Goal: Information Seeking & Learning: Learn about a topic

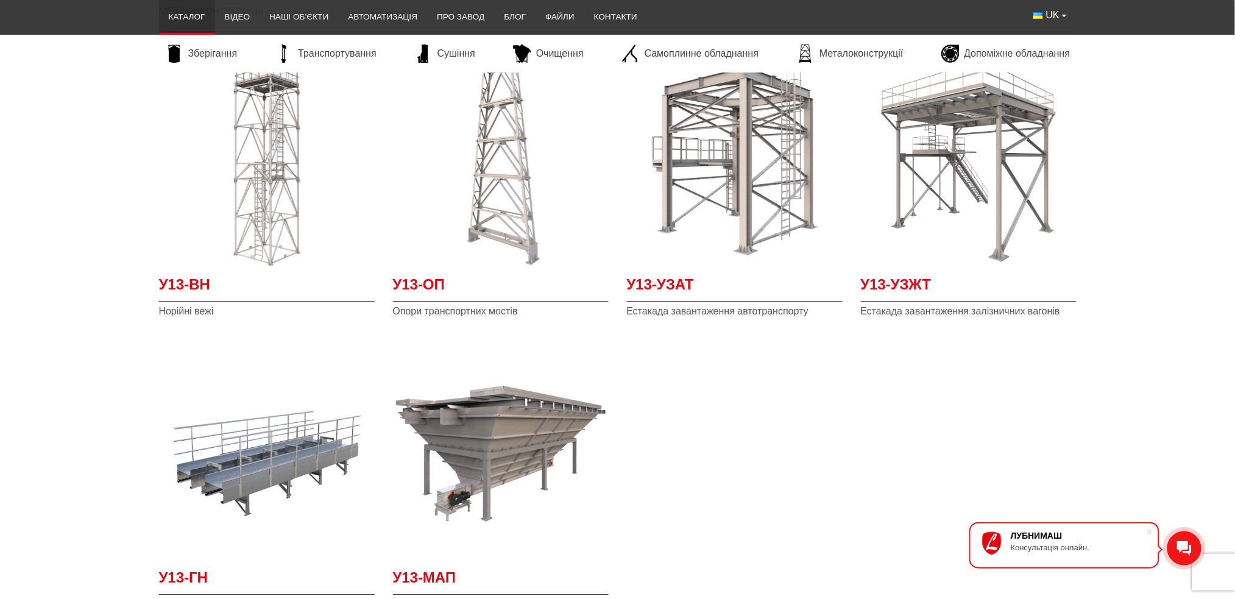
scroll to position [2923, 0]
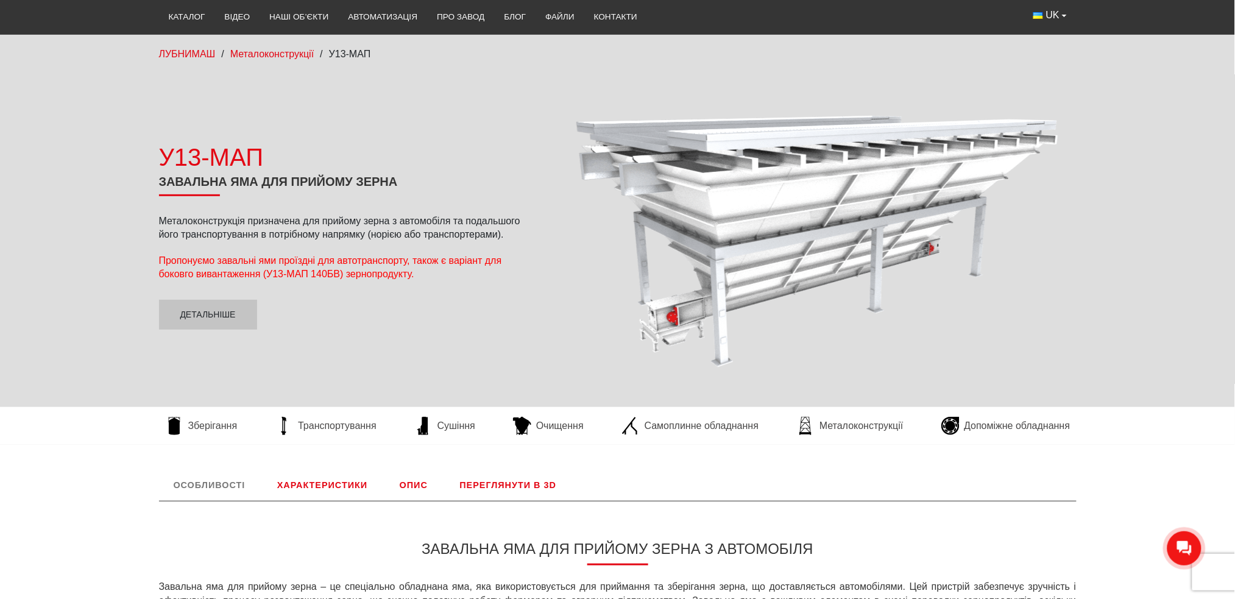
scroll to position [162, 0]
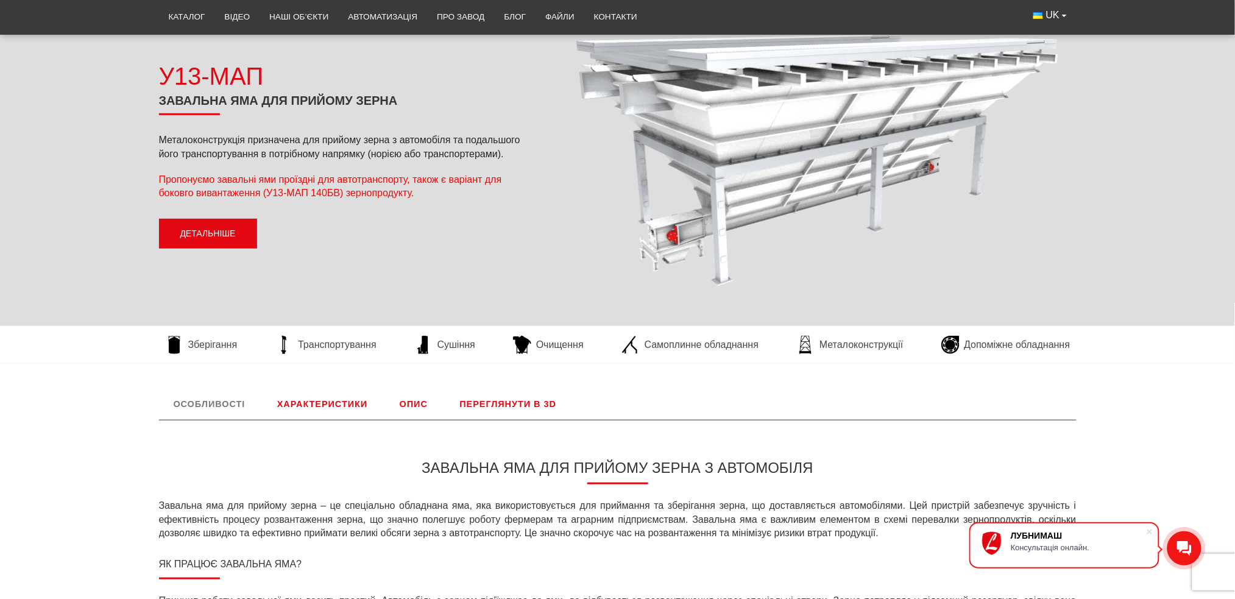
click at [197, 232] on link "Детальніше" at bounding box center [208, 234] width 98 height 30
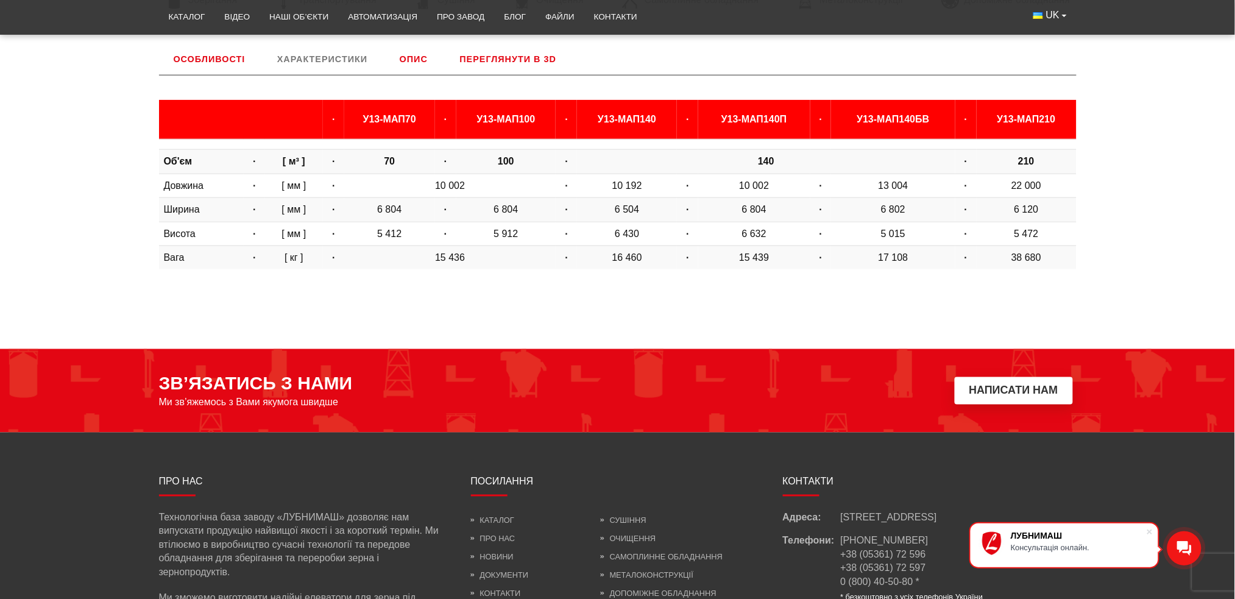
scroll to position [507, 0]
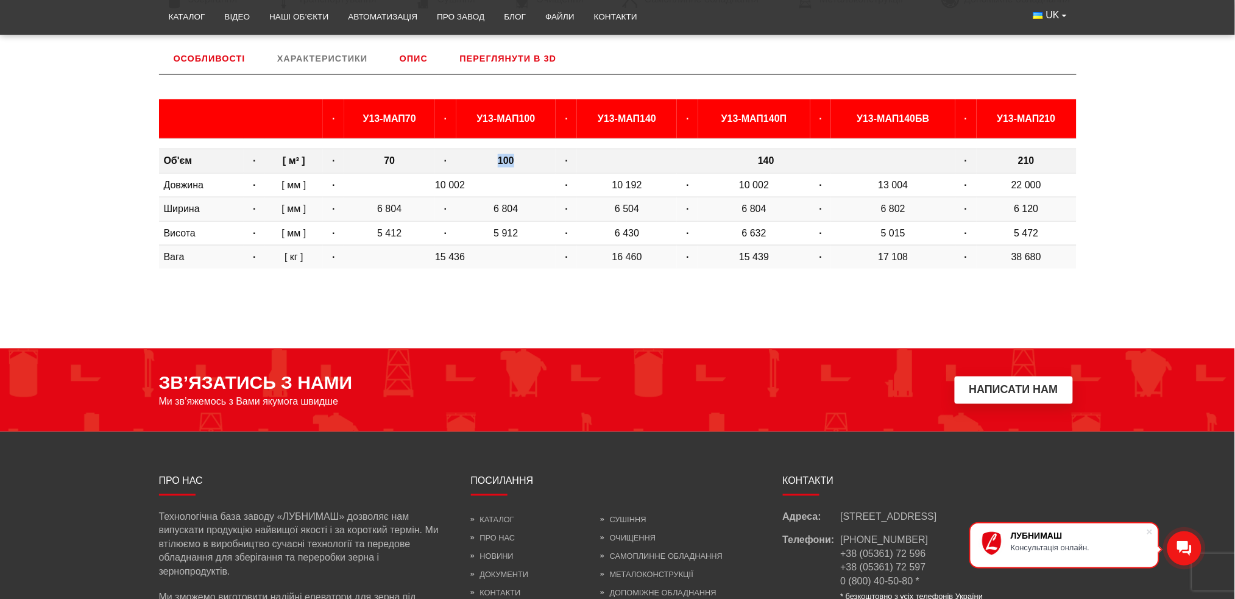
drag, startPoint x: 486, startPoint y: 161, endPoint x: 519, endPoint y: 160, distance: 32.9
click at [519, 160] on td "100" at bounding box center [506, 161] width 100 height 24
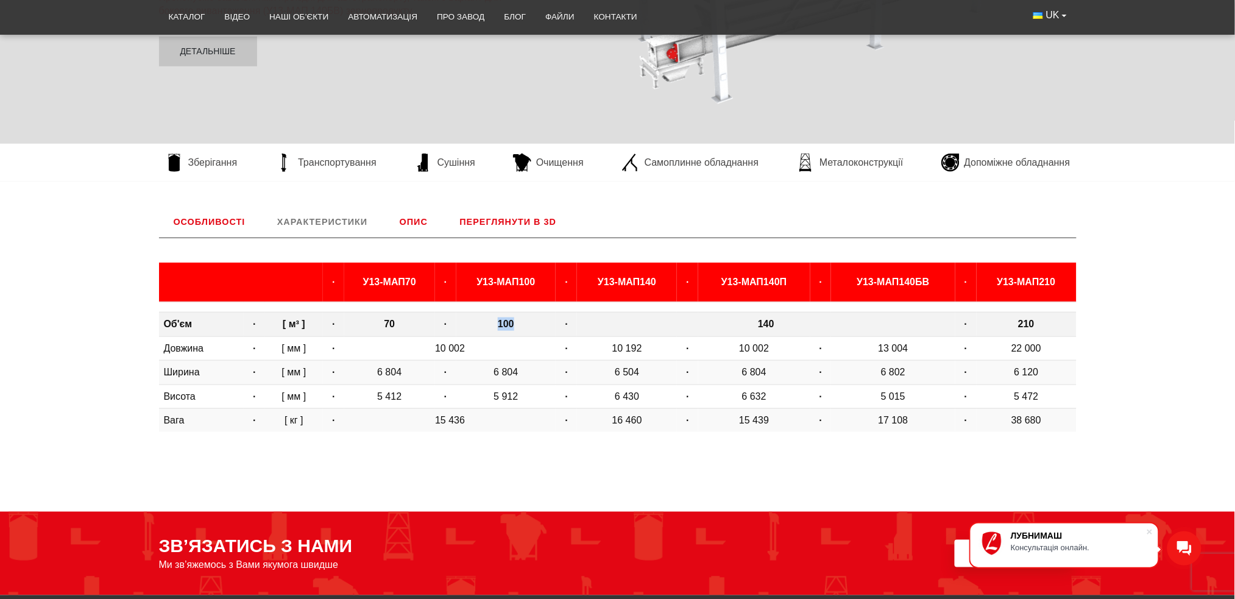
scroll to position [345, 0]
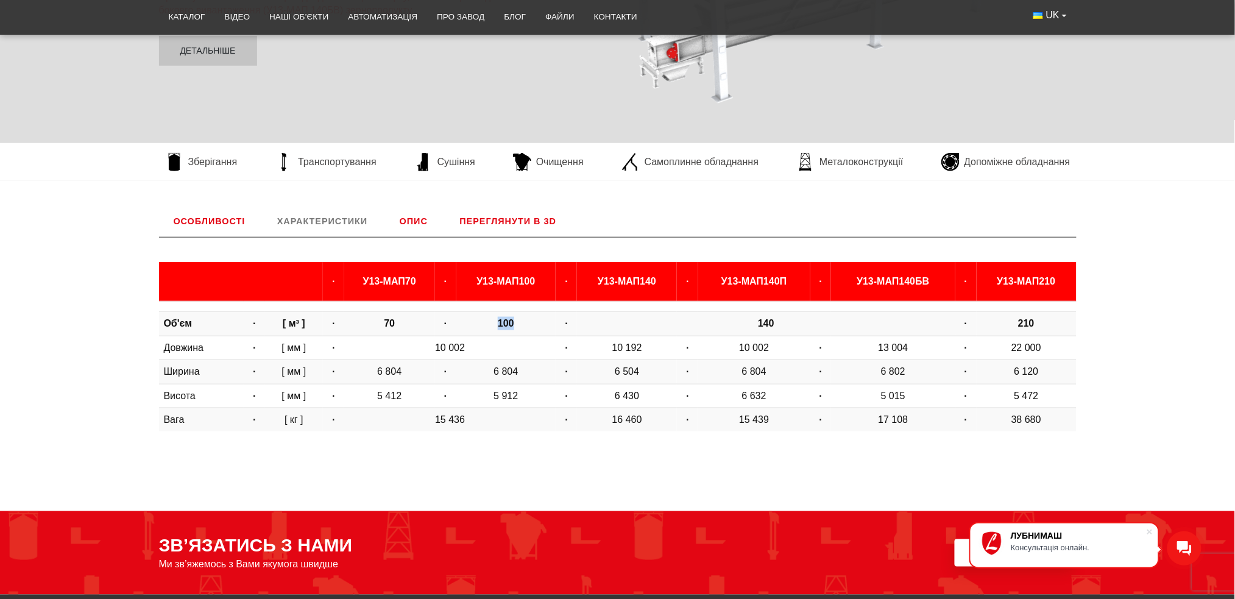
click at [498, 222] on link "Переглянути в 3D" at bounding box center [508, 221] width 126 height 32
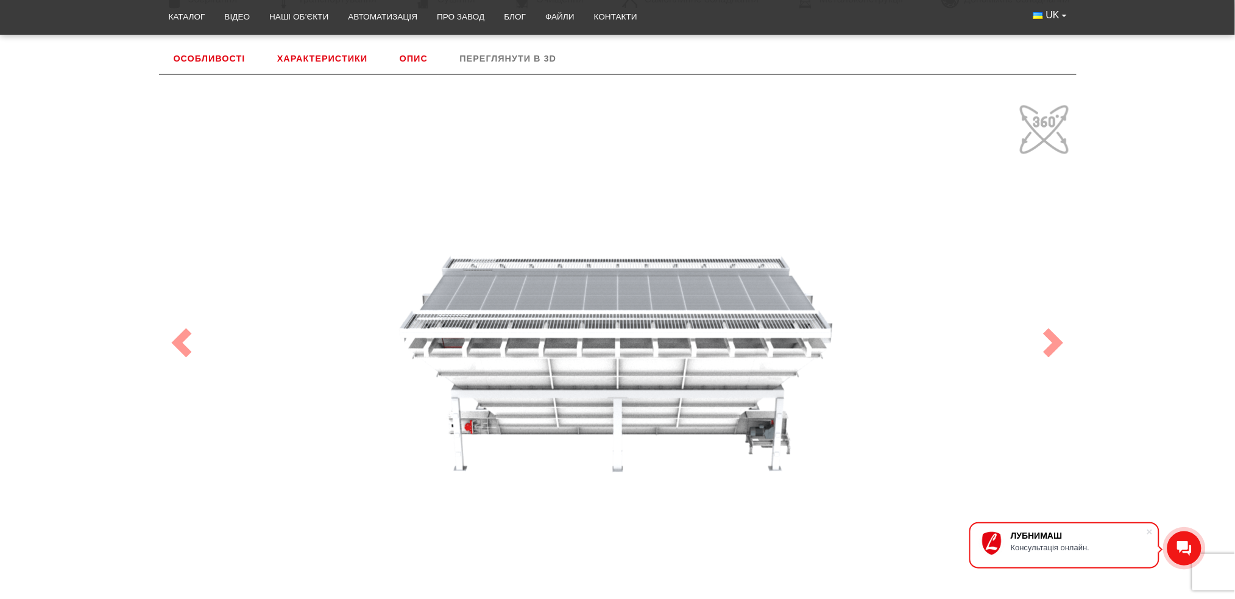
drag, startPoint x: 600, startPoint y: 409, endPoint x: 781, endPoint y: 361, distance: 187.6
click at [781, 361] on div "100" at bounding box center [618, 342] width 914 height 487
